Goal: Information Seeking & Learning: Check status

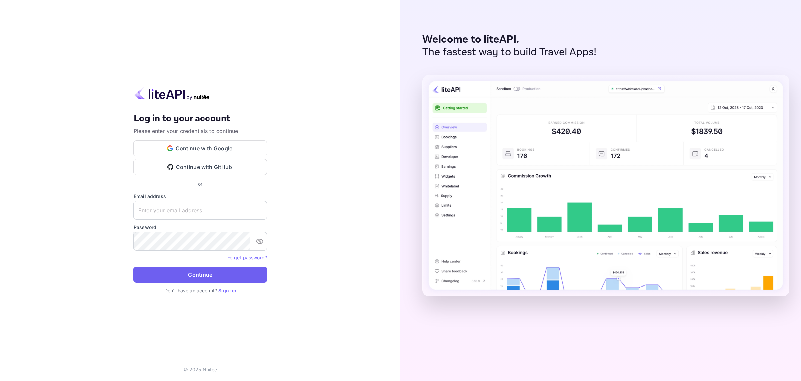
type input "[EMAIL_ADDRESS][DOMAIN_NAME]"
click at [183, 273] on button "Continue" at bounding box center [201, 275] width 134 height 16
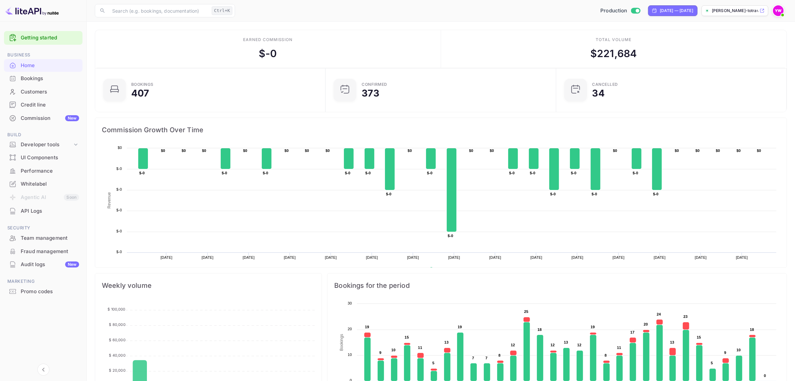
scroll to position [7, 7]
click at [33, 80] on div "Bookings" at bounding box center [50, 79] width 58 height 8
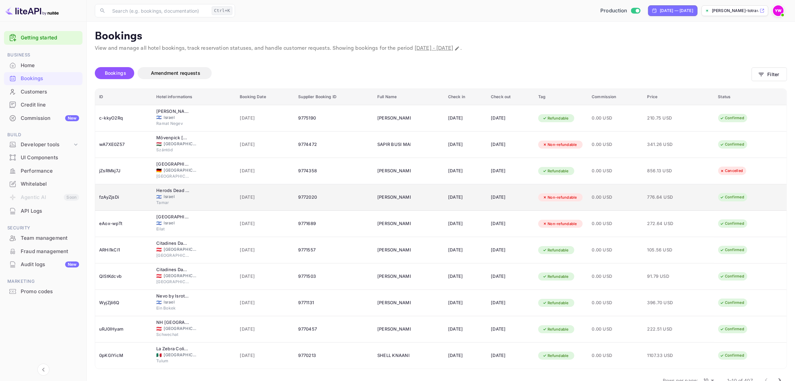
scroll to position [17, 0]
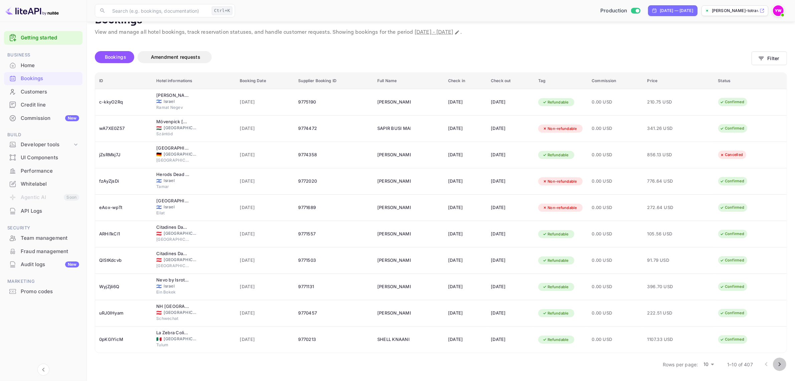
click at [780, 364] on icon "Go to next page" at bounding box center [779, 364] width 8 height 8
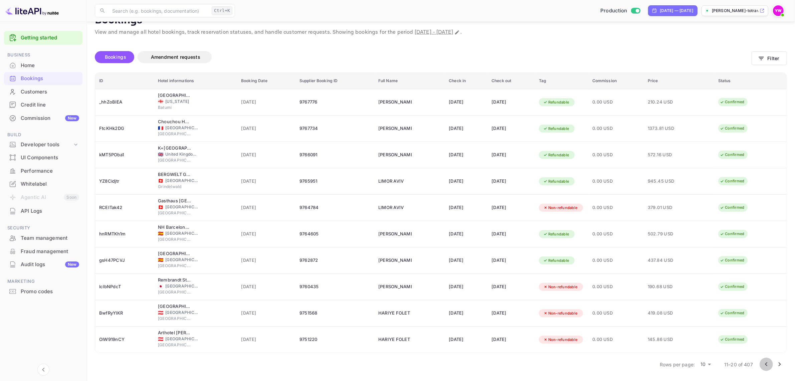
click at [763, 363] on icon "Go to previous page" at bounding box center [766, 364] width 8 height 8
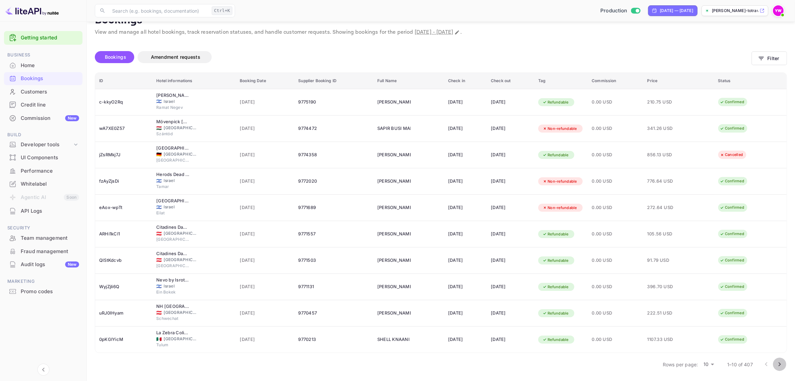
click at [779, 363] on icon "Go to next page" at bounding box center [779, 364] width 8 height 8
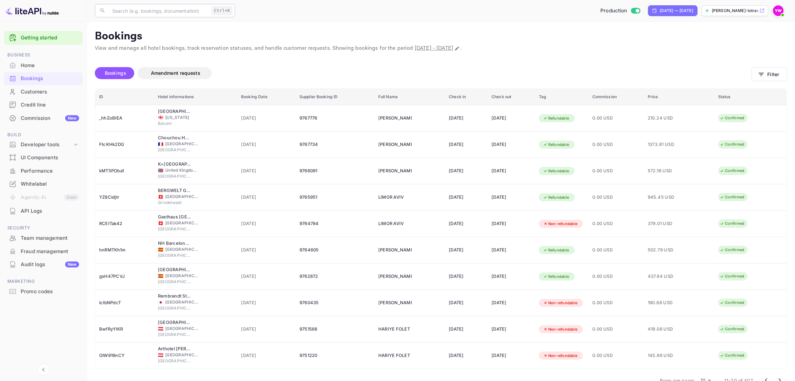
click at [131, 9] on input "text" at bounding box center [158, 10] width 101 height 13
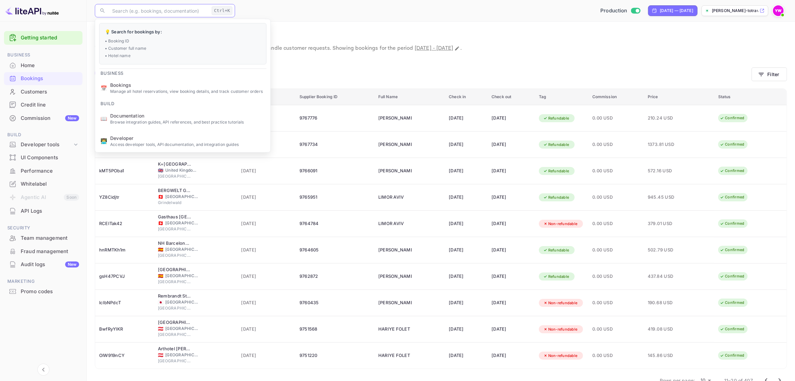
paste input "jZsRMkj7J"
type input "jZsRMkj7J"
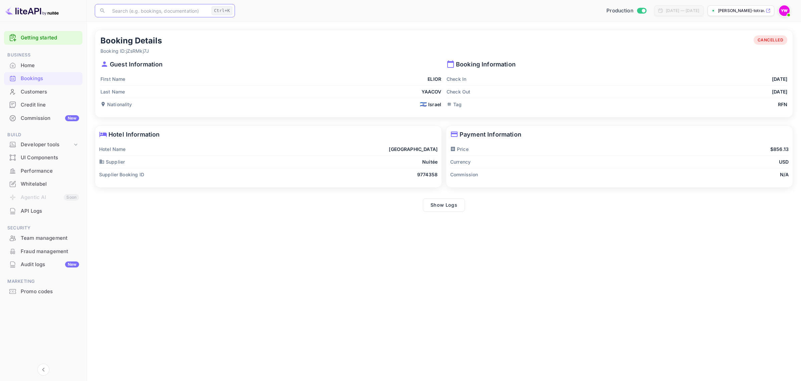
click at [154, 12] on input "text" at bounding box center [158, 10] width 101 height 13
click at [145, 12] on input "text" at bounding box center [158, 10] width 101 height 13
type input "jZsRMkj7J"
click at [24, 78] on div "Bookings" at bounding box center [50, 79] width 58 height 8
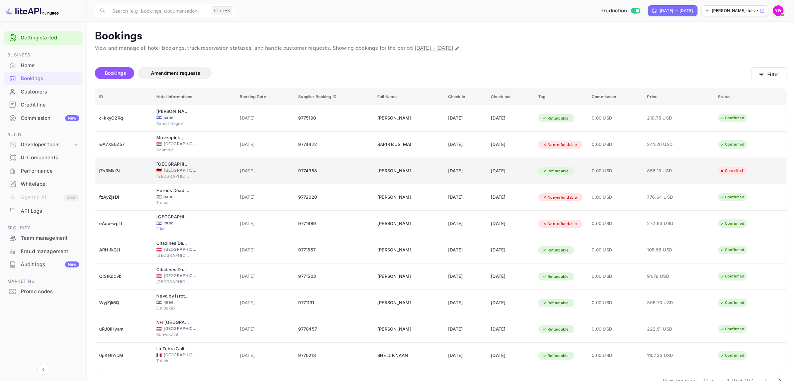
click at [744, 170] on div "Cancelled" at bounding box center [731, 171] width 32 height 8
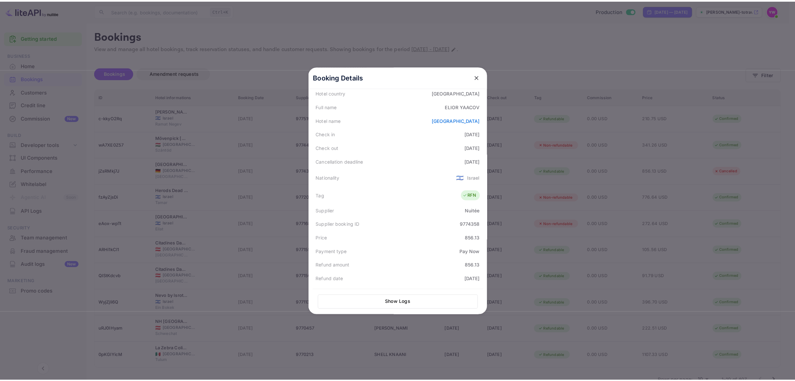
scroll to position [165, 0]
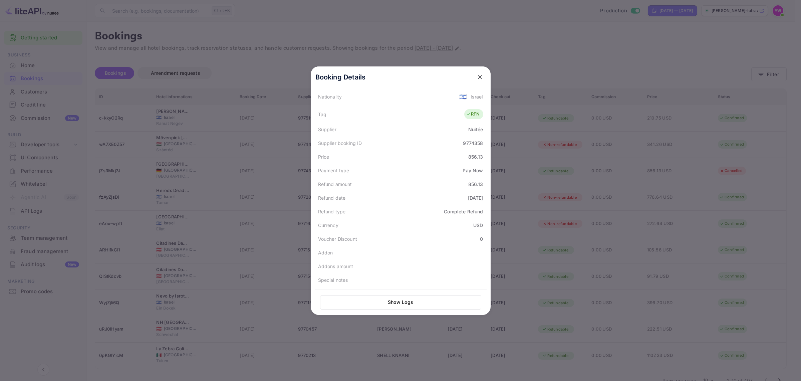
click at [470, 113] on div "RFN" at bounding box center [473, 114] width 14 height 7
click at [466, 113] on icon at bounding box center [468, 114] width 5 height 5
click at [477, 77] on icon "close" at bounding box center [480, 77] width 7 height 7
